Goal: Navigation & Orientation: Find specific page/section

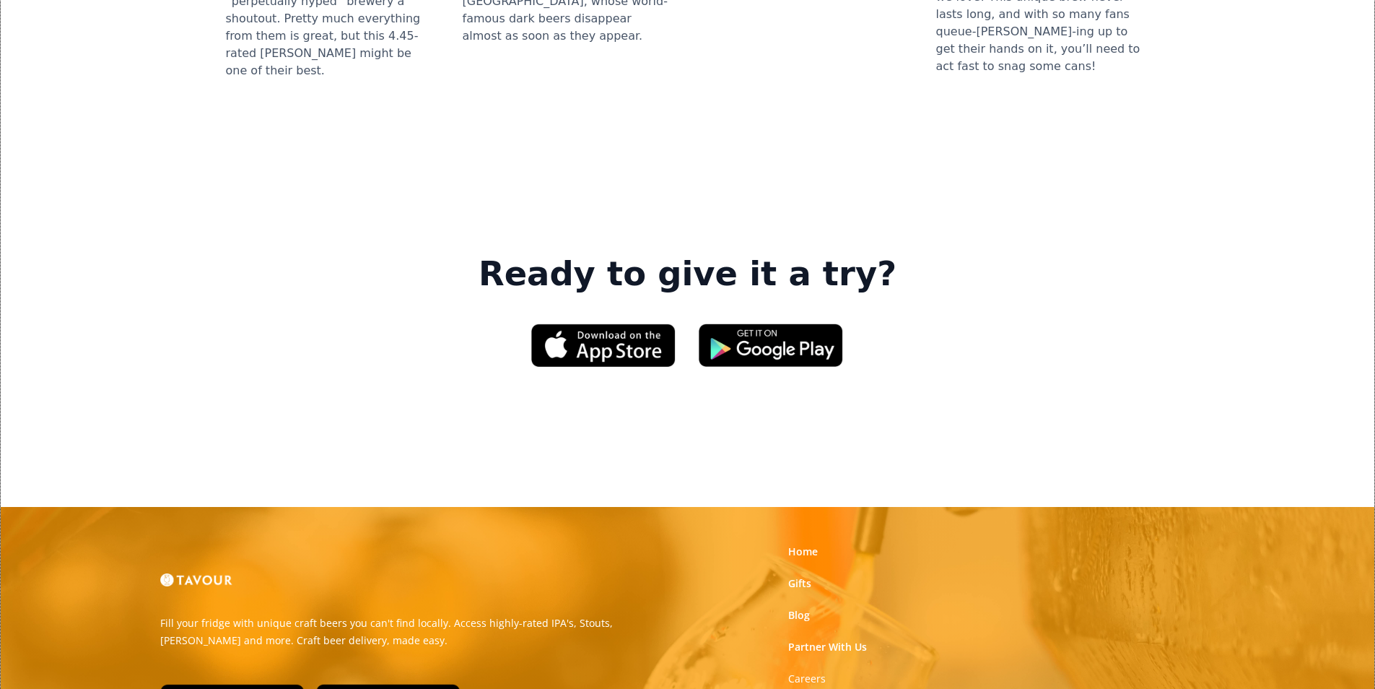
scroll to position [2184, 0]
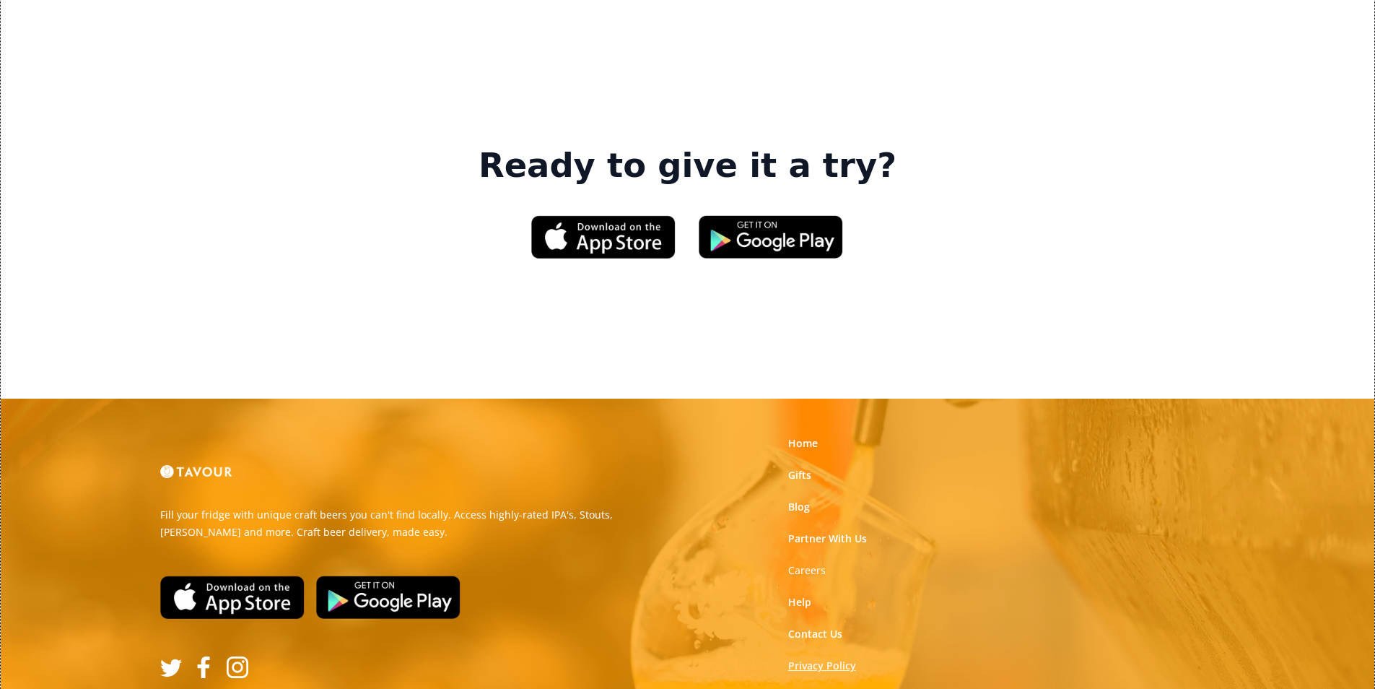
click at [805, 658] on link "Privacy Policy" at bounding box center [822, 665] width 68 height 14
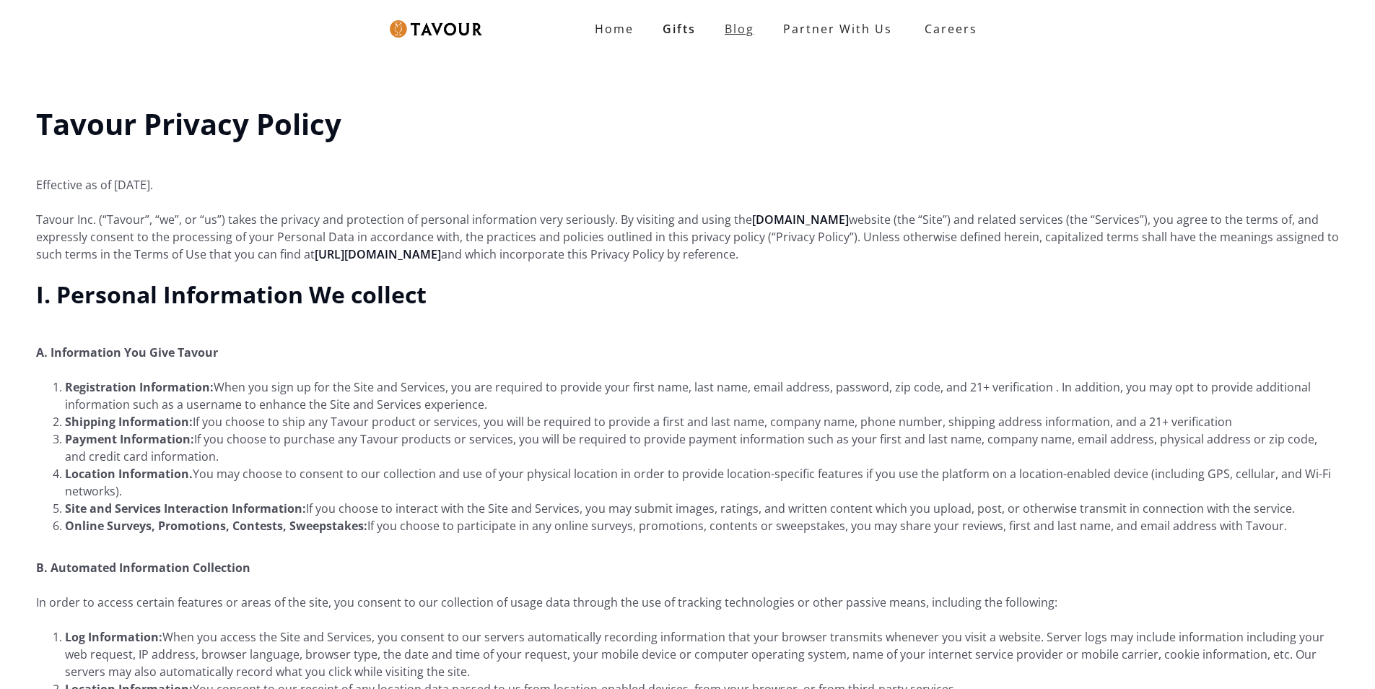
click at [740, 28] on link "Blog" at bounding box center [739, 28] width 58 height 29
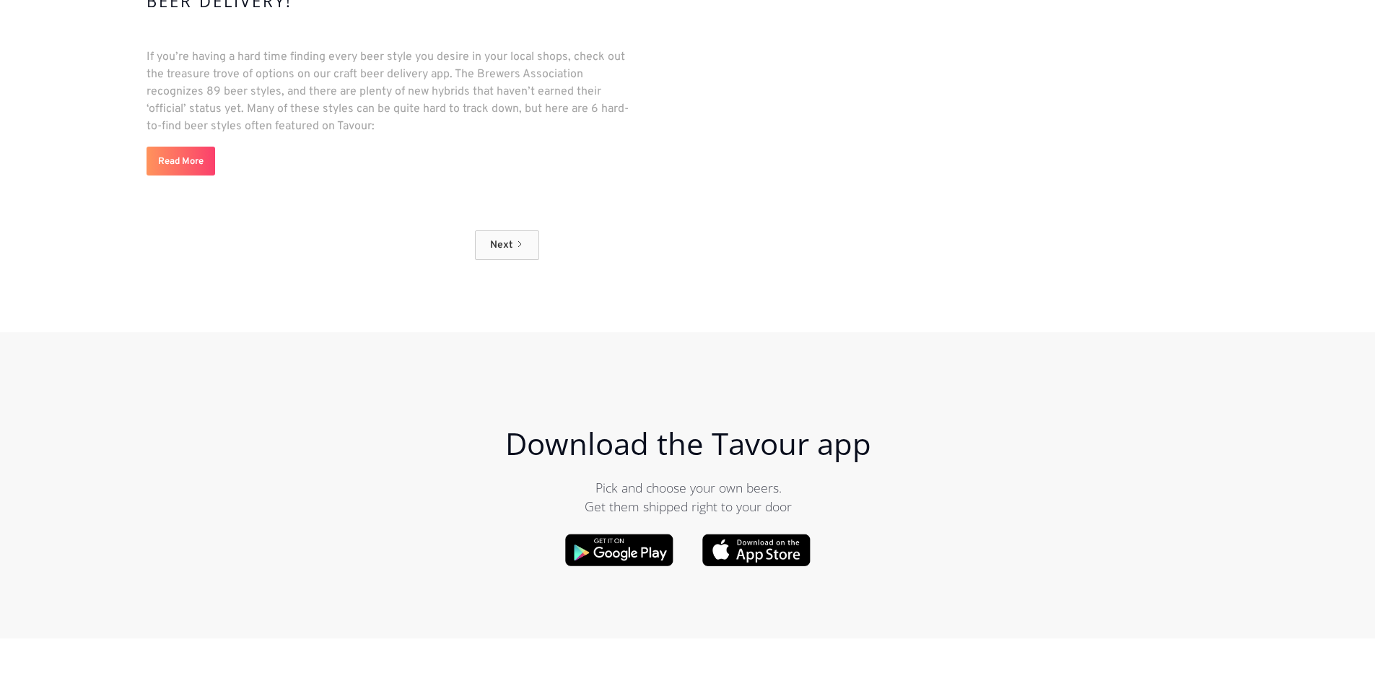
scroll to position [15232, 0]
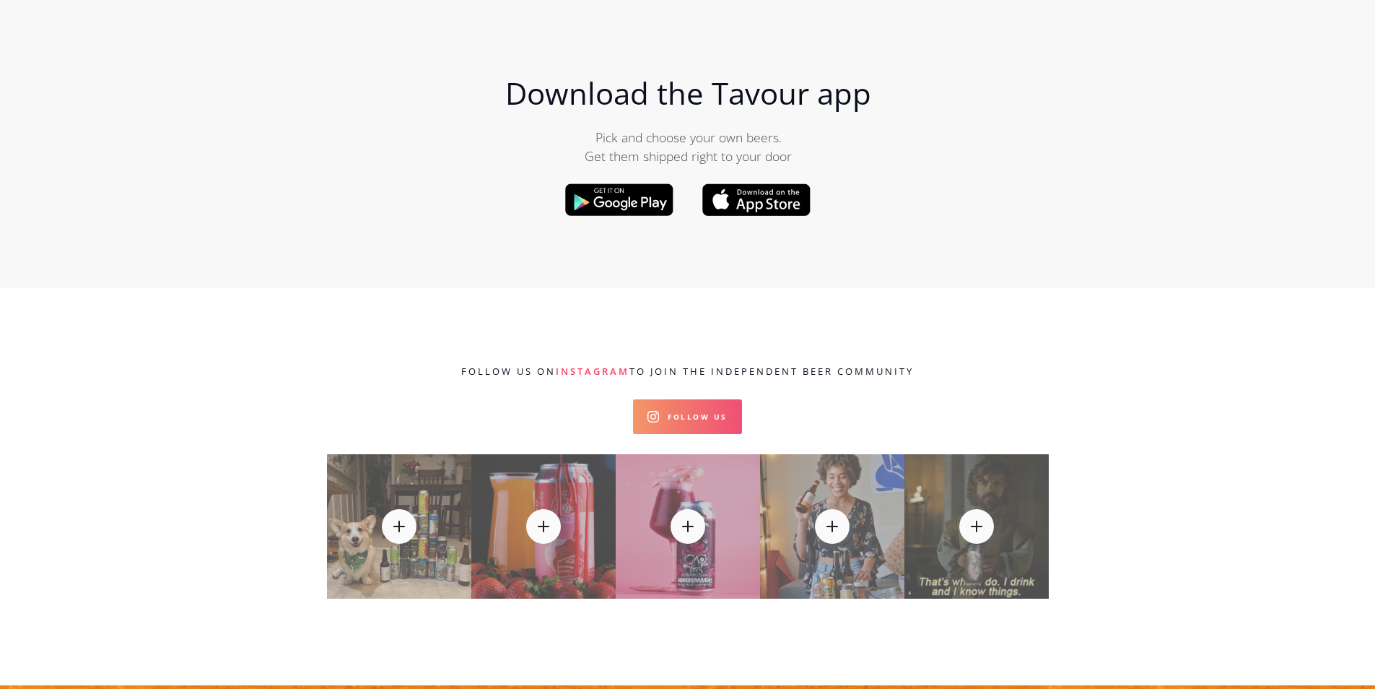
click at [733, 399] on link "Follow Us" at bounding box center [687, 416] width 109 height 35
